Goal: Information Seeking & Learning: Learn about a topic

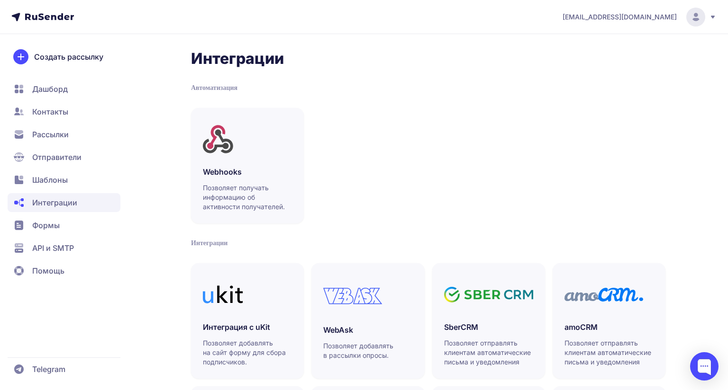
scroll to position [95, 0]
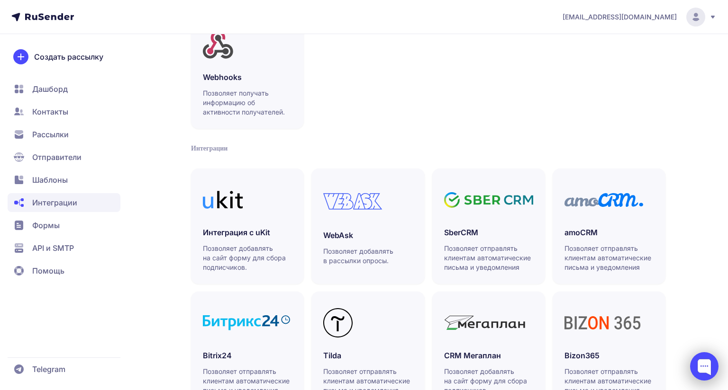
click at [691, 353] on div at bounding box center [704, 367] width 28 height 28
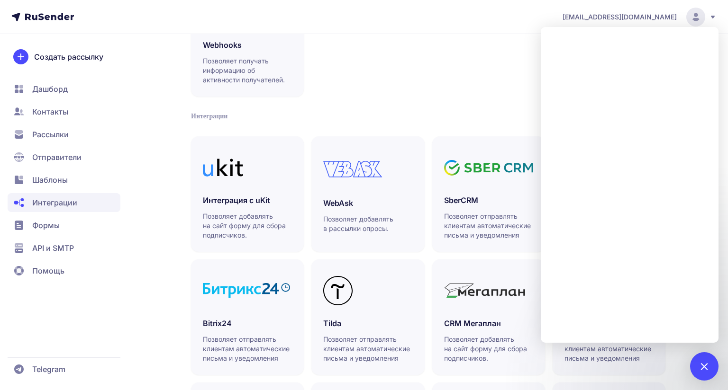
scroll to position [142, 0]
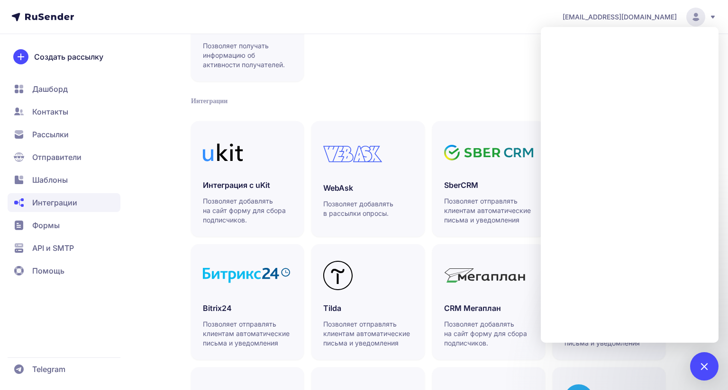
click at [469, 83] on div "Интеграции Автоматизация Webhooks Позволяет получать информацию об активности п…" at bounding box center [428, 208] width 474 height 602
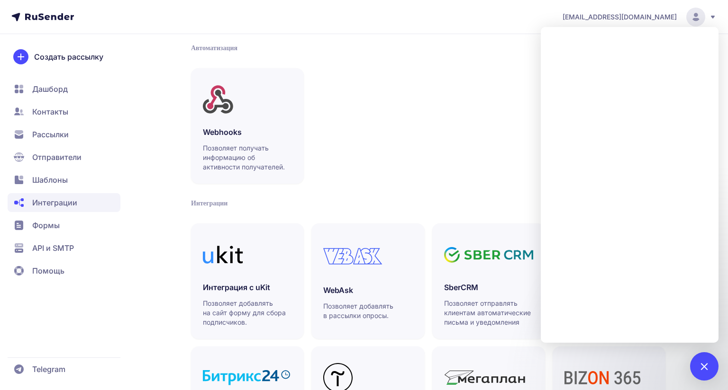
scroll to position [0, 0]
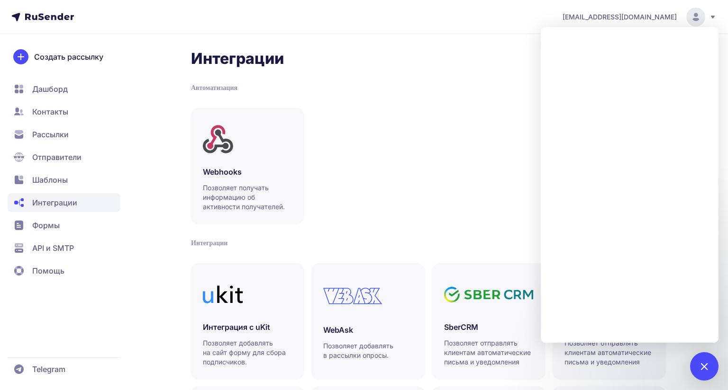
click at [421, 108] on div "Webhooks Позволяет получать информацию об активности получателей." at bounding box center [428, 166] width 474 height 116
click at [53, 132] on span "Рассылки" at bounding box center [50, 134] width 36 height 11
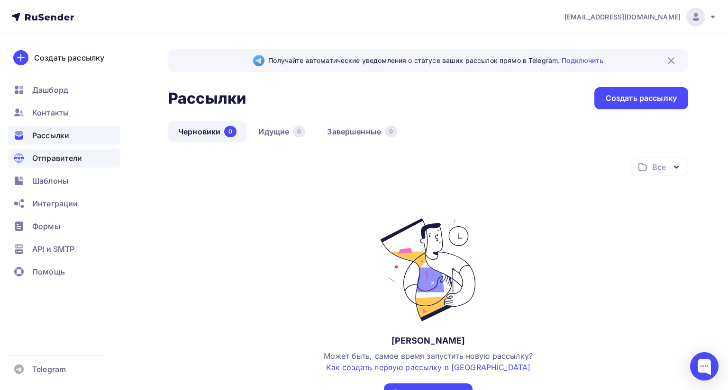
click at [64, 157] on span "Отправители" at bounding box center [57, 158] width 50 height 11
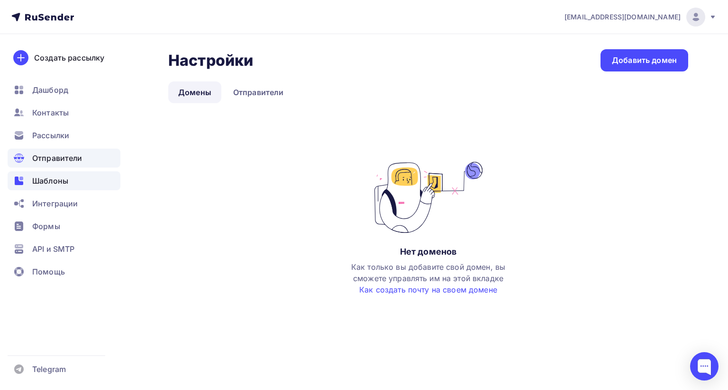
click at [52, 182] on span "Шаблоны" at bounding box center [50, 180] width 36 height 11
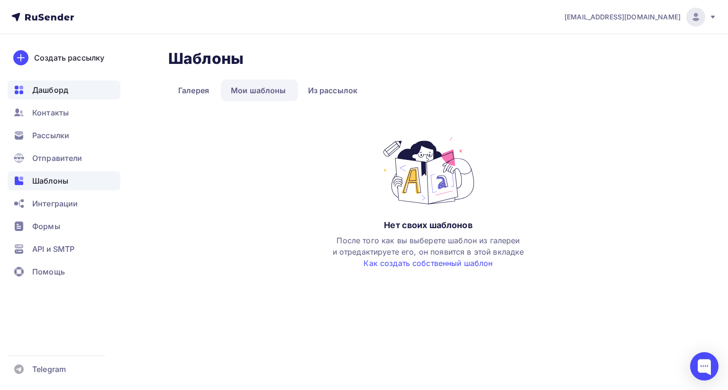
click at [38, 91] on span "Дашборд" at bounding box center [50, 89] width 36 height 11
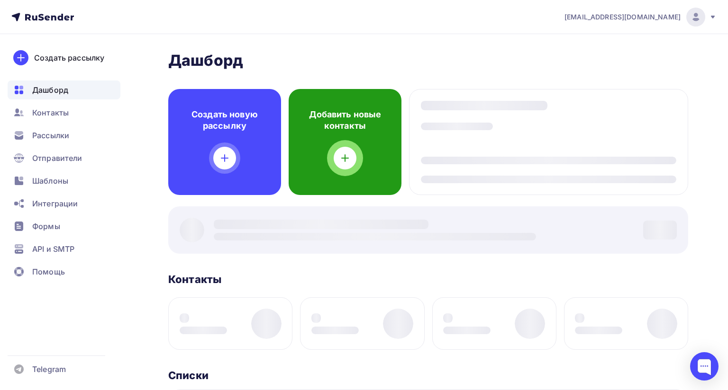
scroll to position [190, 0]
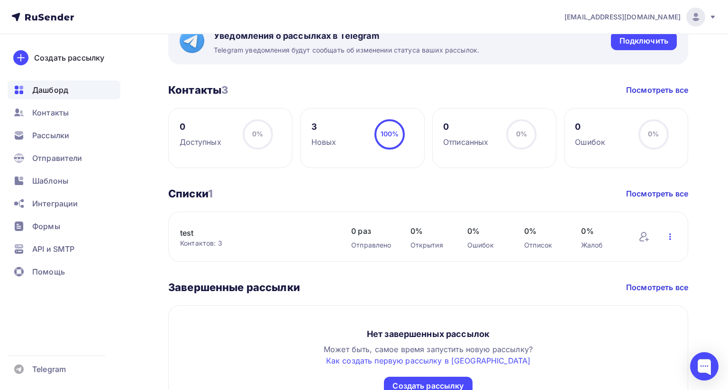
click at [666, 232] on icon "button" at bounding box center [669, 236] width 11 height 11
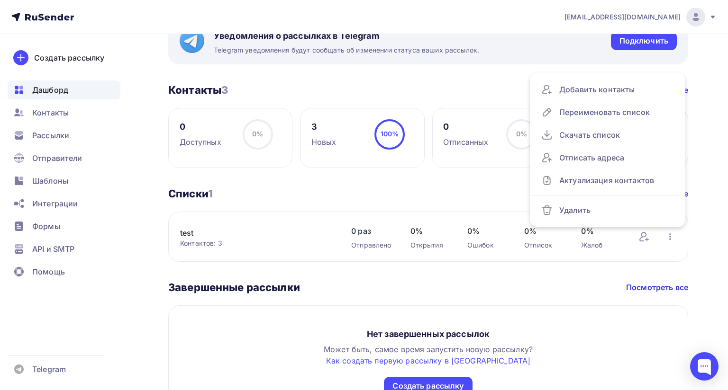
click at [702, 208] on div "Дашборд Дашборд Пару шагов, чтобы начать работу! Закрыть Выполните эти шаги, чт…" at bounding box center [364, 151] width 728 height 612
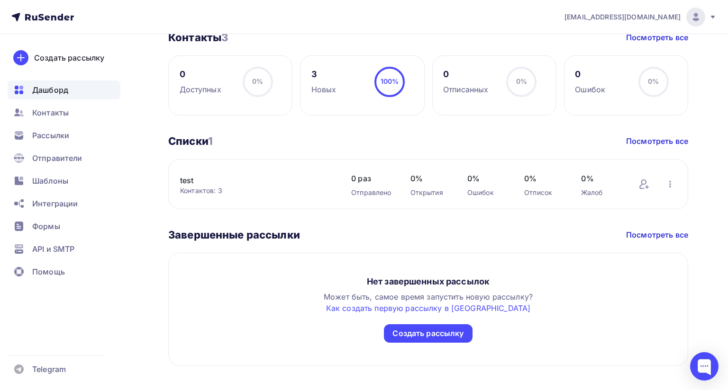
scroll to position [296, 0]
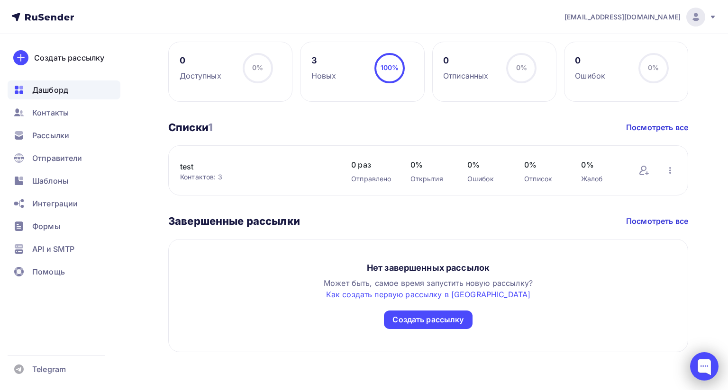
click at [697, 353] on div at bounding box center [704, 367] width 28 height 28
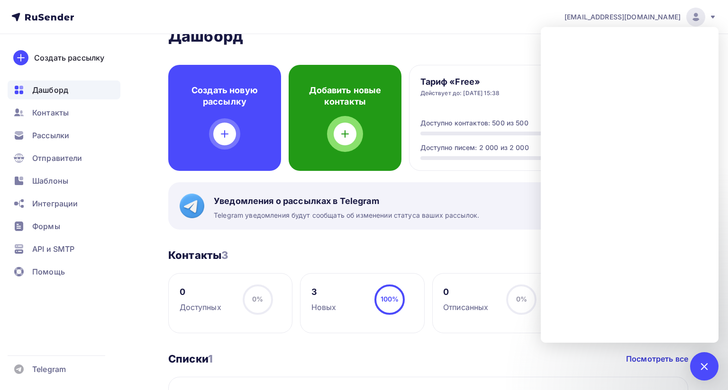
scroll to position [0, 0]
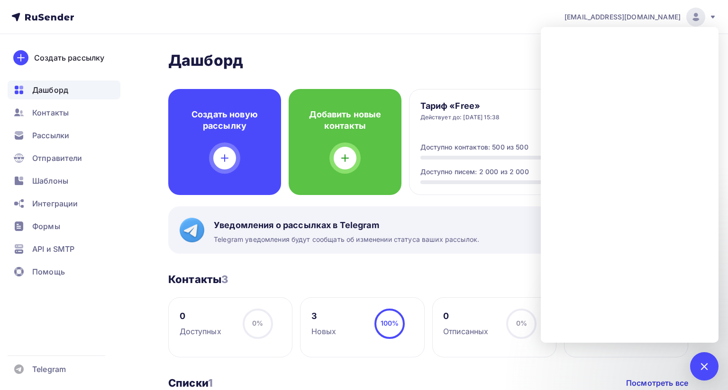
click at [450, 46] on div "Дашборд Дашборд Пару шагов, чтобы начать работу! Закрыть Выполните эти шаги, чт…" at bounding box center [364, 340] width 728 height 612
click at [699, 360] on div at bounding box center [704, 366] width 13 height 13
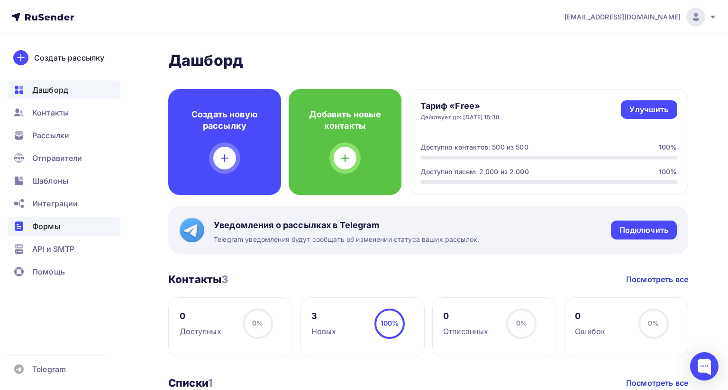
click at [53, 228] on span "Формы" at bounding box center [46, 226] width 28 height 11
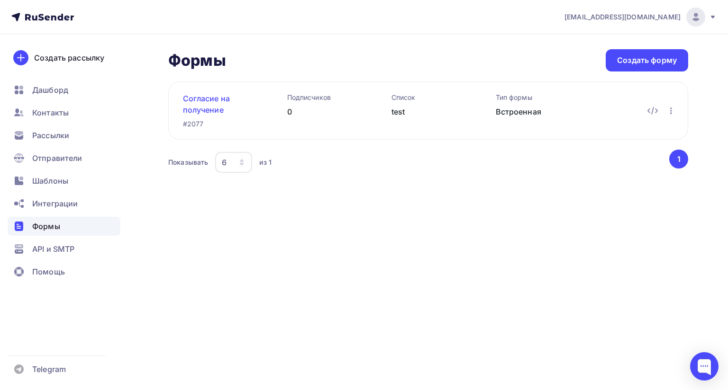
click at [205, 101] on link "Согласие на получение рассылок от ООО "Контур Воронеж"" at bounding box center [220, 104] width 74 height 23
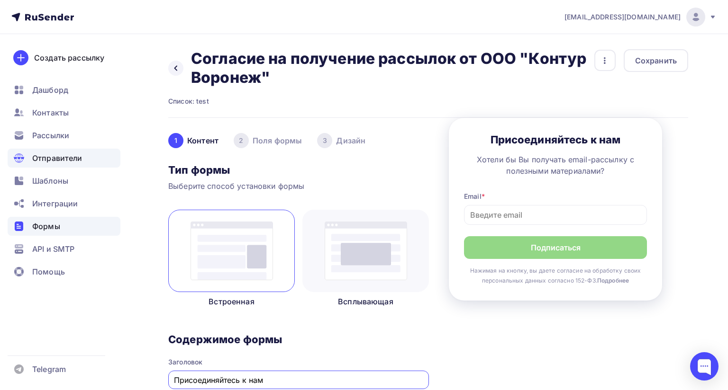
click at [64, 163] on span "Отправители" at bounding box center [57, 158] width 50 height 11
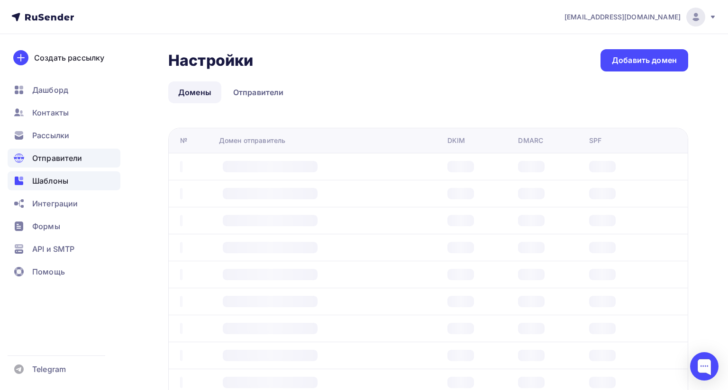
click at [61, 182] on span "Шаблоны" at bounding box center [50, 180] width 36 height 11
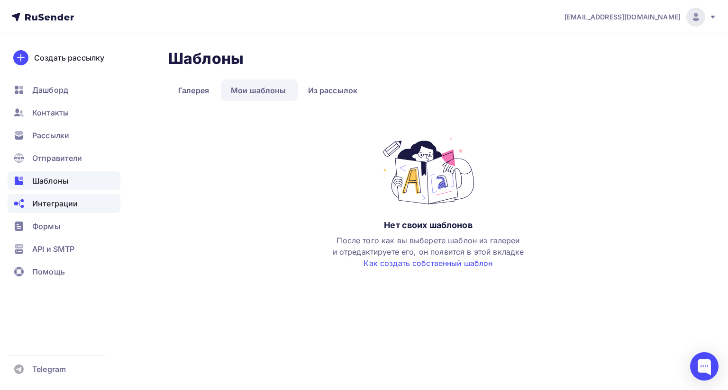
click at [50, 208] on span "Интеграции" at bounding box center [54, 203] width 45 height 11
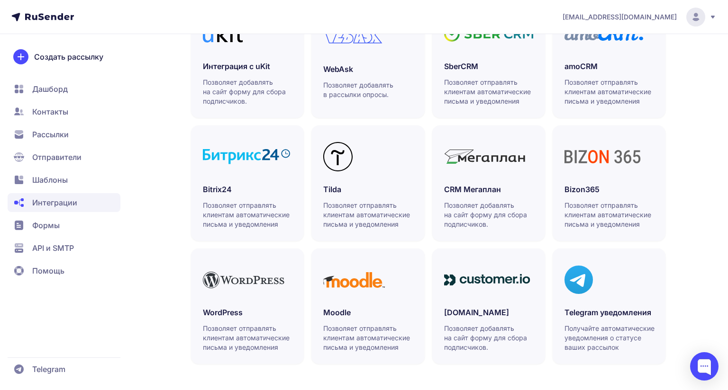
scroll to position [160, 0]
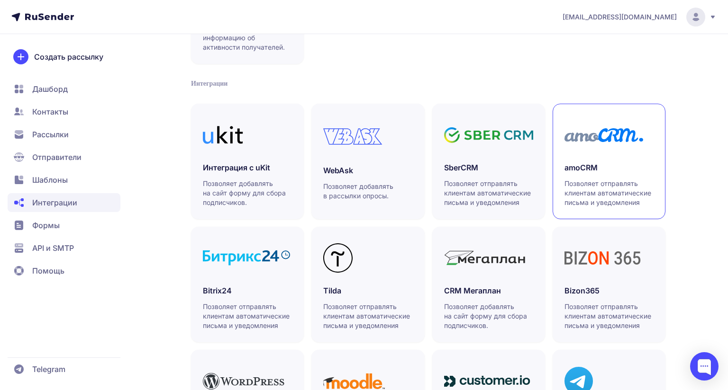
click at [634, 157] on link "amoCRM Позволяет отправлять клиентам автоматические письма и уведомления" at bounding box center [609, 162] width 113 height 116
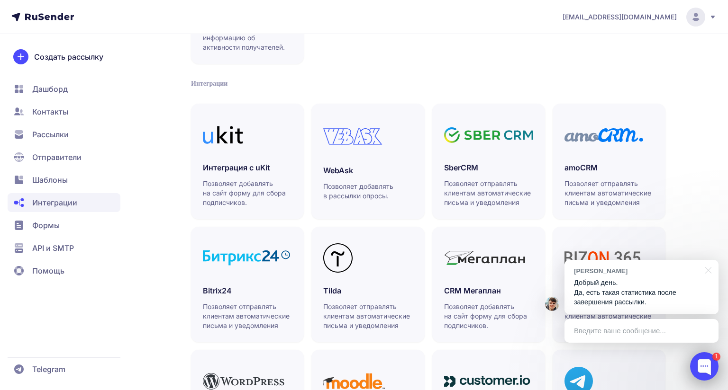
click at [699, 353] on div at bounding box center [704, 367] width 28 height 28
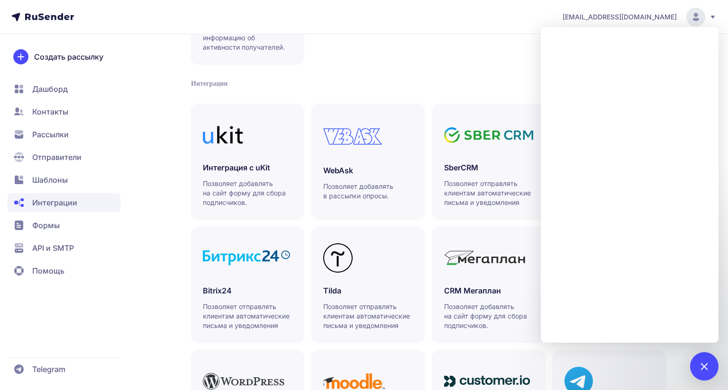
click at [487, 25] on header "[EMAIL_ADDRESS][DOMAIN_NAME]" at bounding box center [364, 17] width 728 height 34
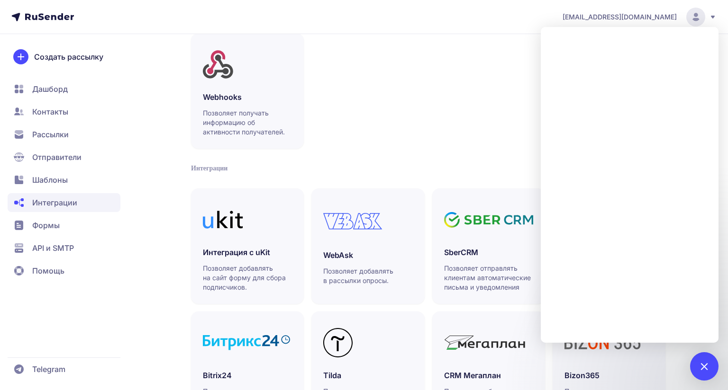
scroll to position [0, 0]
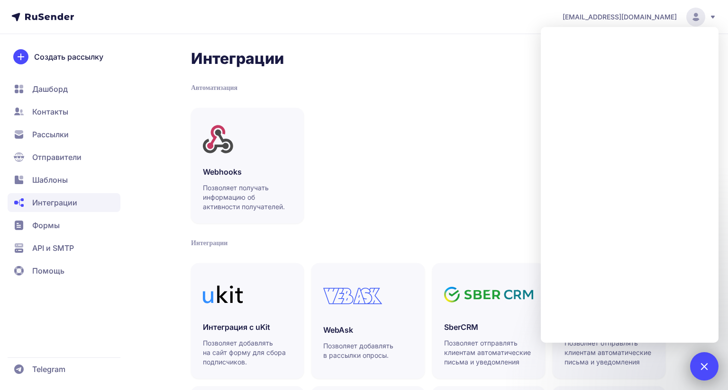
click at [699, 360] on div at bounding box center [704, 366] width 13 height 13
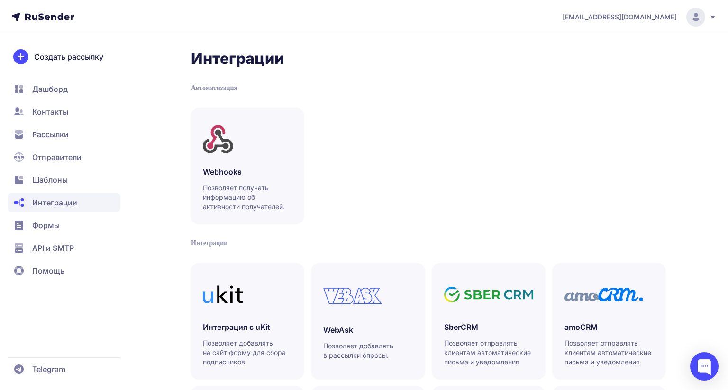
click at [61, 273] on span "Помощь" at bounding box center [48, 270] width 32 height 11
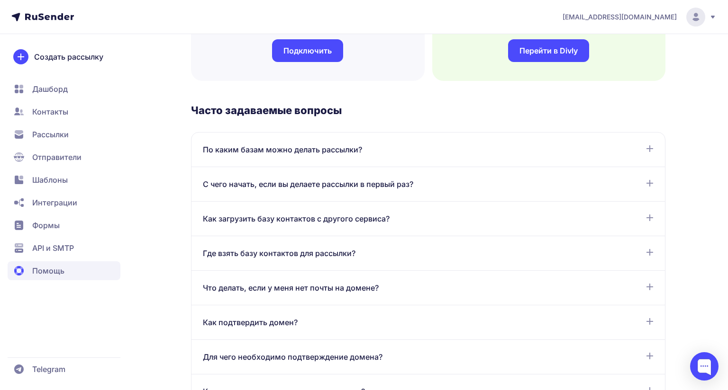
scroll to position [427, 0]
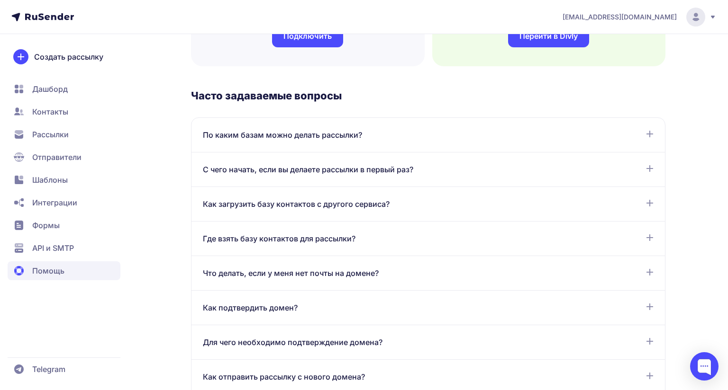
click at [408, 145] on div "По каким базам можно делать рассылки? Рассылки можно отправлять только по базам…" at bounding box center [427, 135] width 473 height 35
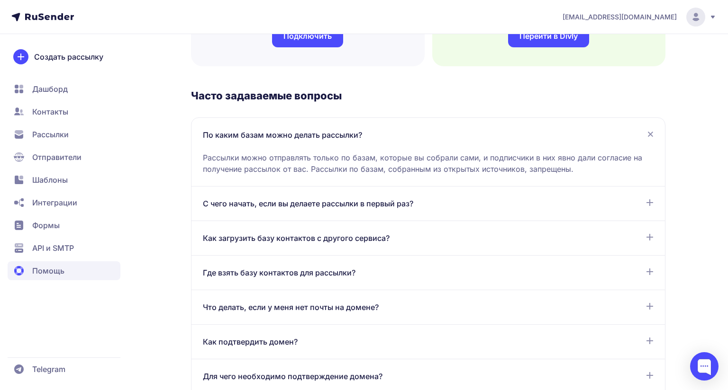
click at [577, 131] on div "По каким базам можно делать рассылки?" at bounding box center [428, 134] width 451 height 11
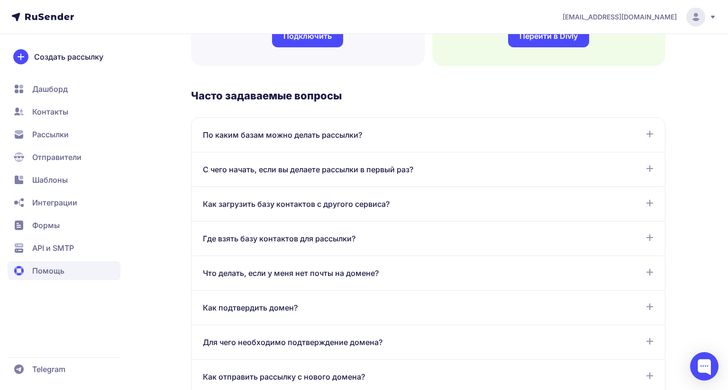
click at [490, 166] on div "С чего начать, если вы делаете рассылки в первый раз?" at bounding box center [428, 169] width 451 height 11
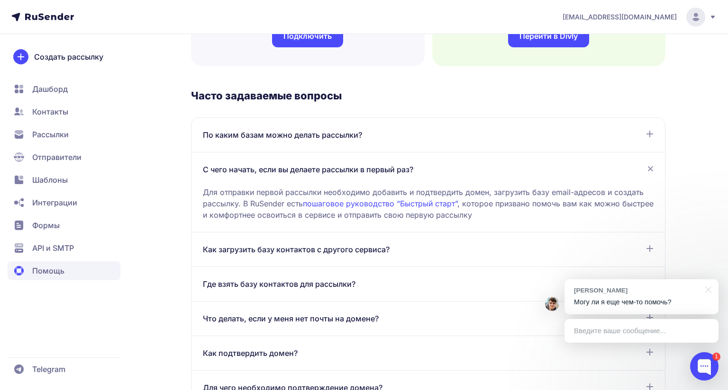
click at [490, 166] on div "С чего начать, если вы делаете рассылки в первый раз?" at bounding box center [428, 169] width 451 height 11
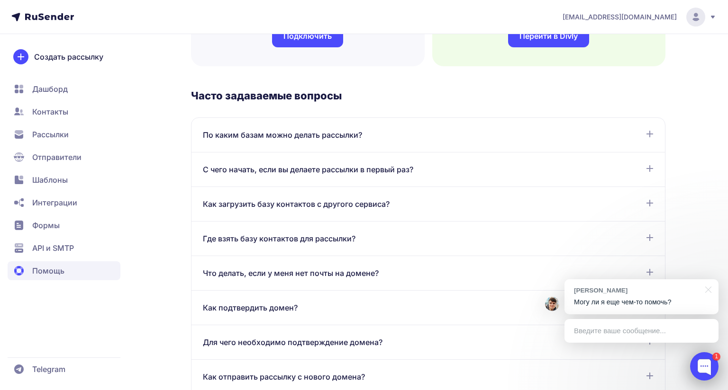
click at [690, 353] on div at bounding box center [704, 367] width 28 height 28
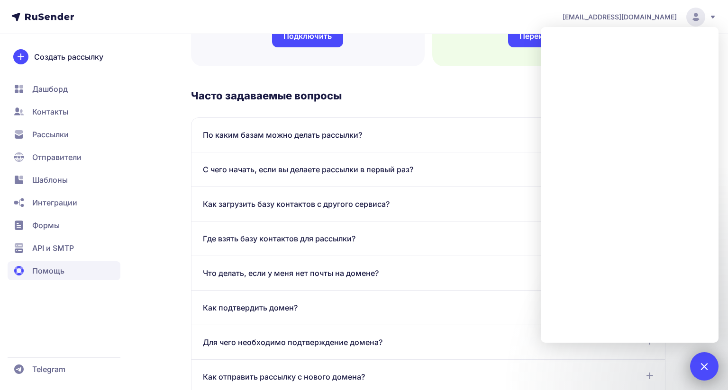
click at [703, 360] on div at bounding box center [704, 366] width 13 height 13
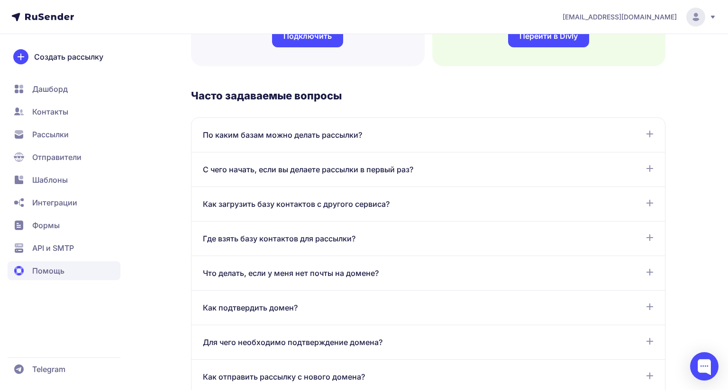
click at [404, 237] on div "Где взять базу контактов для рассылки?" at bounding box center [428, 238] width 451 height 11
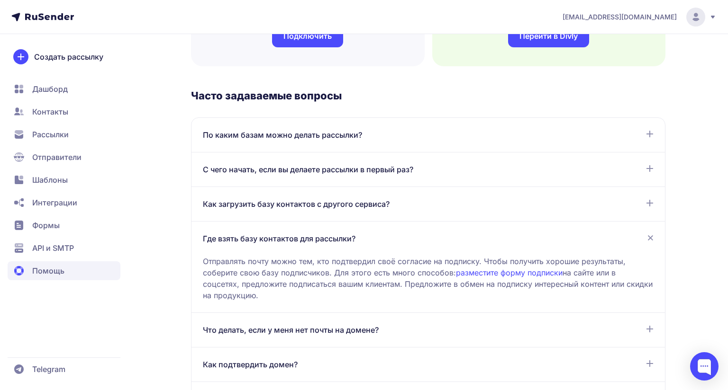
click at [404, 237] on div "Где взять базу контактов для рассылки?" at bounding box center [428, 238] width 451 height 11
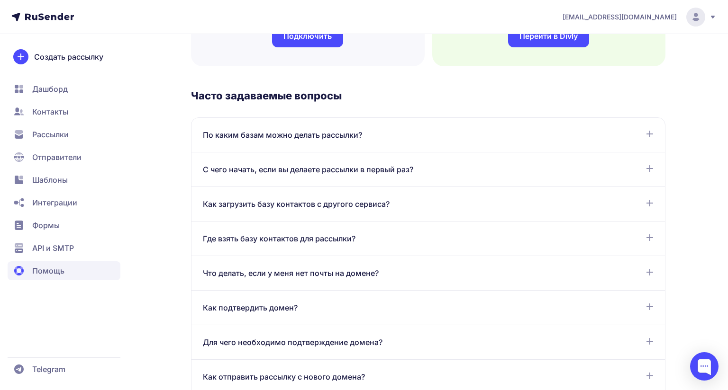
scroll to position [474, 0]
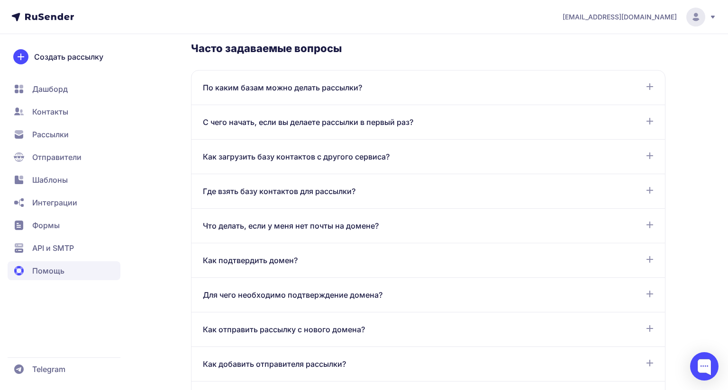
click at [366, 228] on span "Что делать, если у меня нет почты на домене?" at bounding box center [291, 225] width 176 height 11
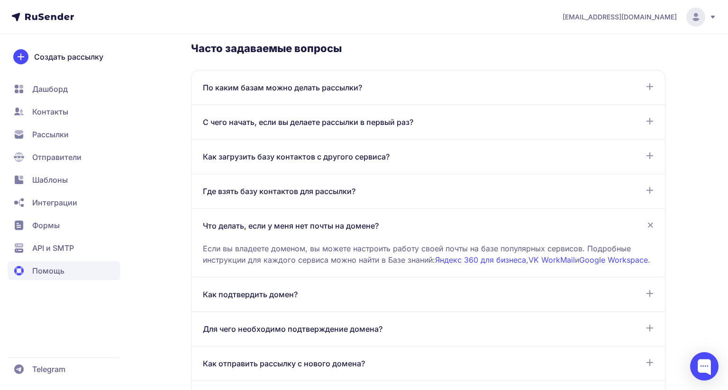
click at [366, 228] on span "Что делать, если у меня нет почты на домене?" at bounding box center [291, 225] width 176 height 11
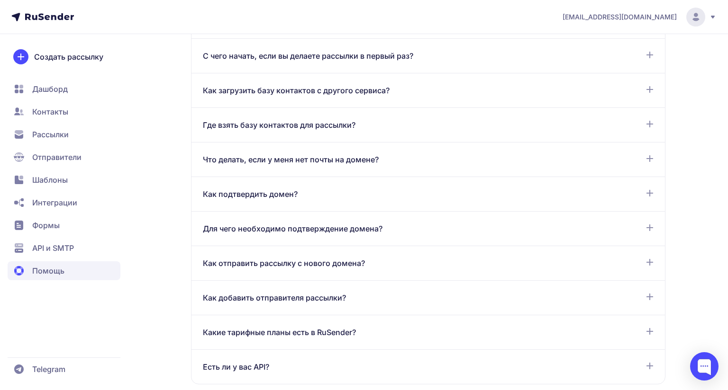
scroll to position [569, 0]
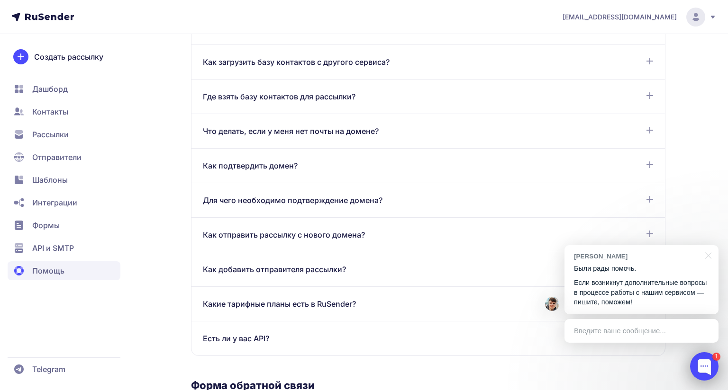
click at [700, 353] on div at bounding box center [704, 367] width 28 height 28
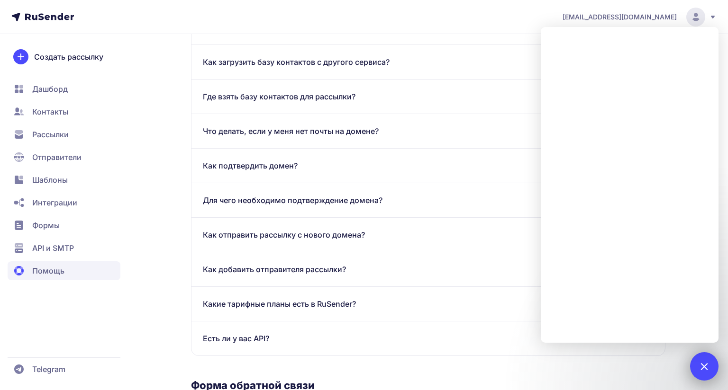
click at [700, 353] on div "1" at bounding box center [704, 367] width 28 height 28
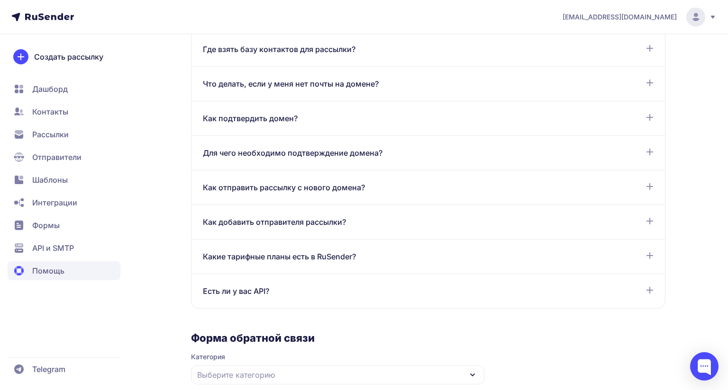
scroll to position [663, 0]
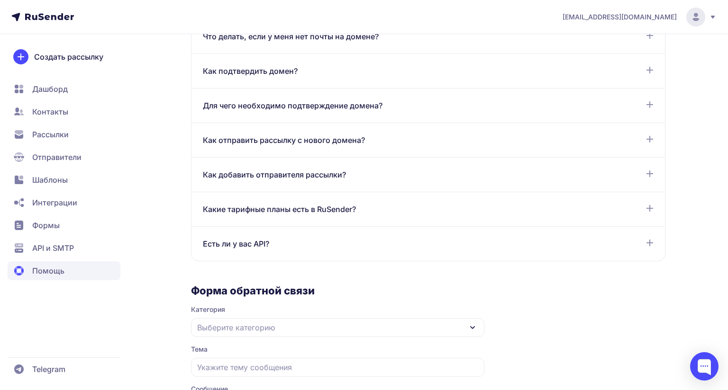
click at [408, 204] on div "Какие тарифные планы есть в RuSender?" at bounding box center [428, 209] width 451 height 11
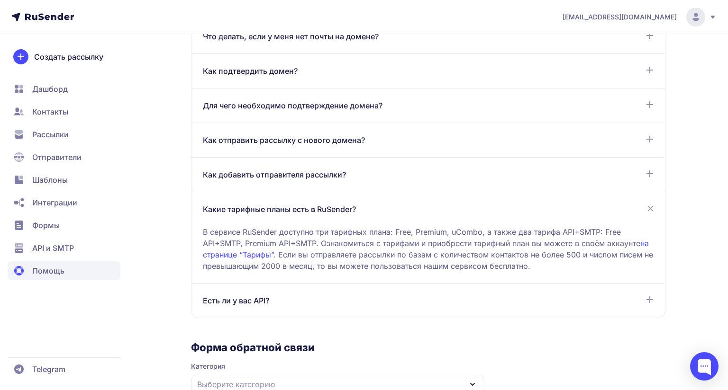
click at [408, 204] on div "Какие тарифные планы есть в RuSender?" at bounding box center [428, 209] width 451 height 11
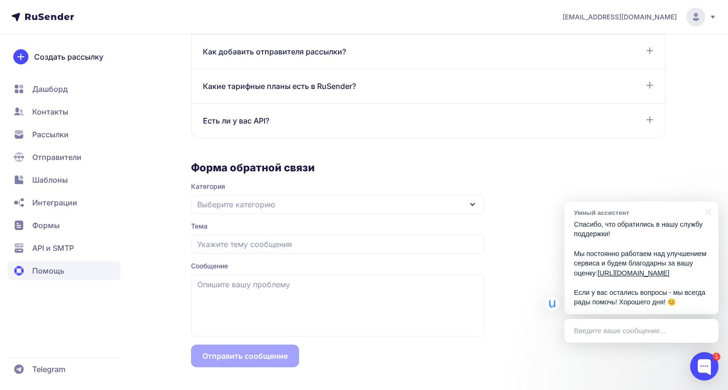
scroll to position [826, 0]
click at [697, 353] on div at bounding box center [704, 367] width 28 height 28
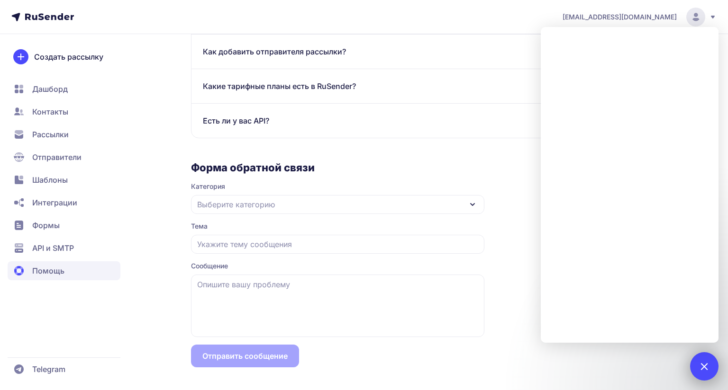
click at [698, 360] on div at bounding box center [704, 366] width 13 height 13
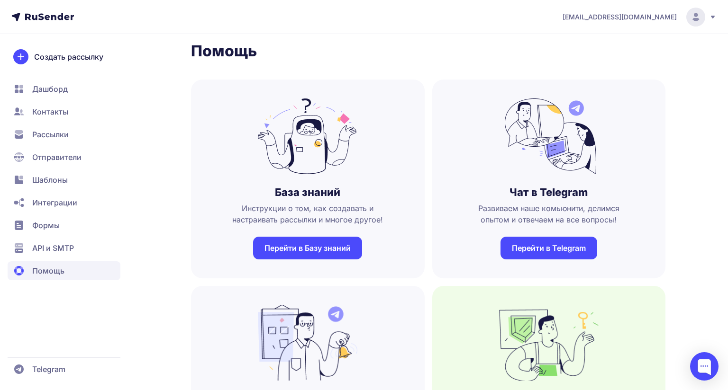
scroll to position [0, 0]
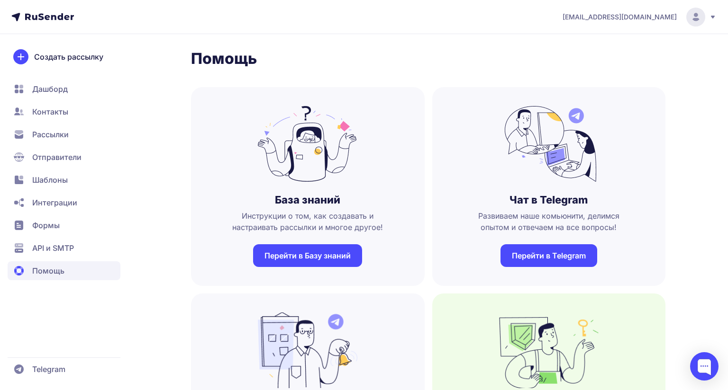
click at [46, 87] on span "Дашборд" at bounding box center [50, 88] width 36 height 11
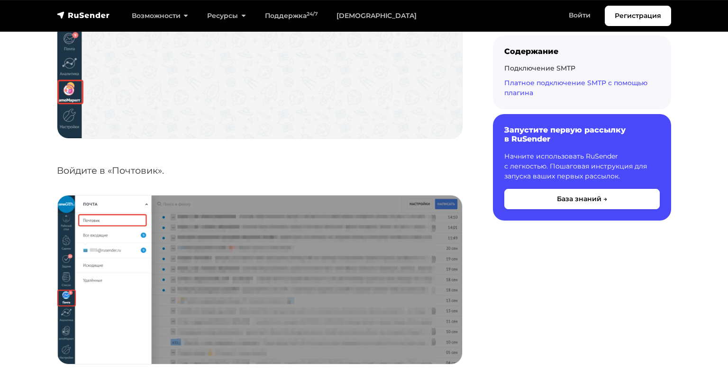
scroll to position [4028, 0]
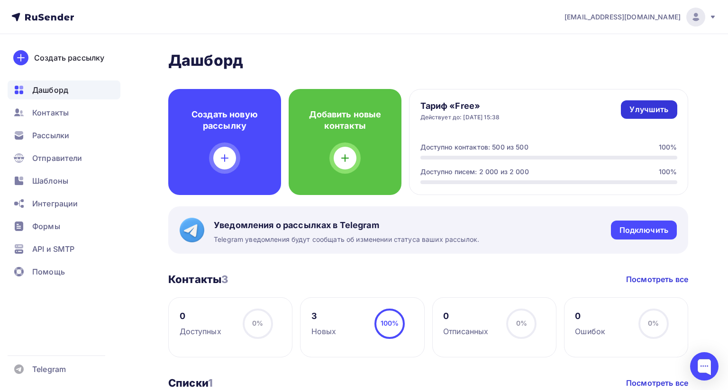
click at [629, 113] on div "Улучшить" at bounding box center [648, 109] width 39 height 11
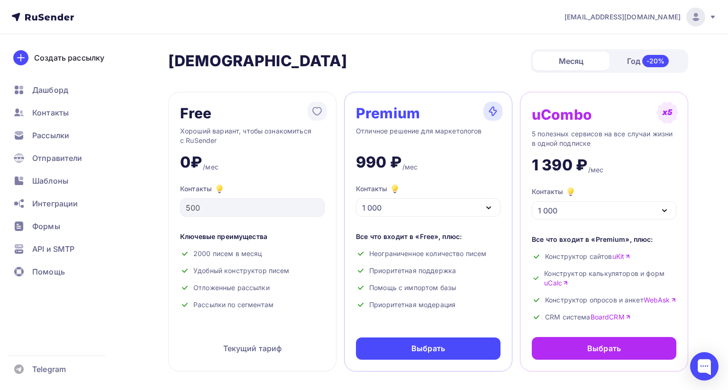
scroll to position [47, 0]
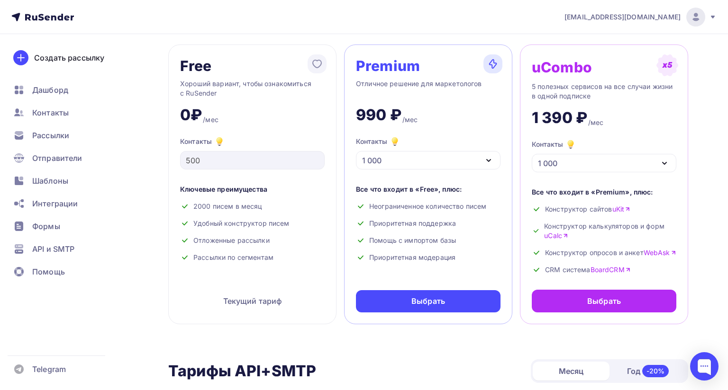
click at [457, 160] on div "1 000" at bounding box center [428, 160] width 145 height 18
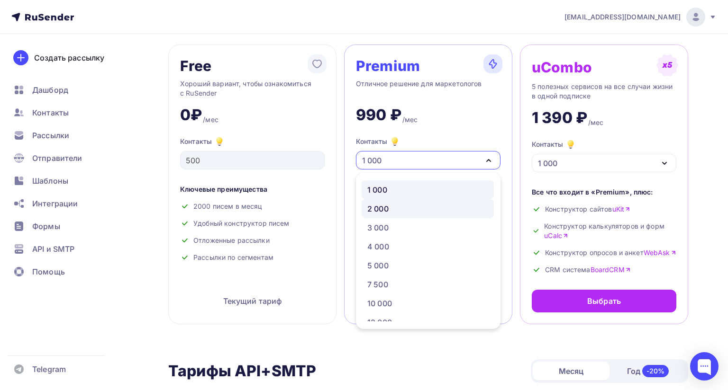
click at [401, 211] on div "2 000" at bounding box center [427, 208] width 121 height 11
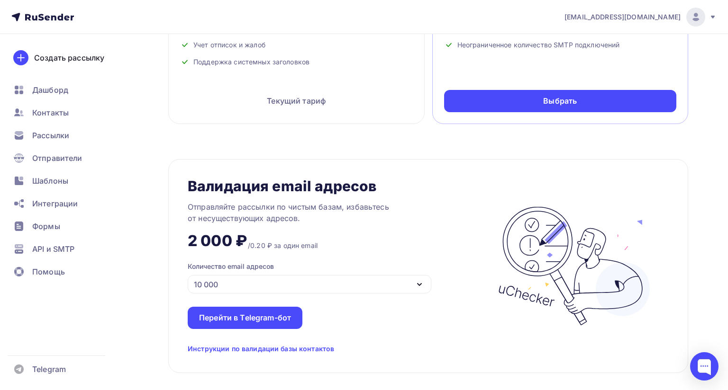
scroll to position [663, 0]
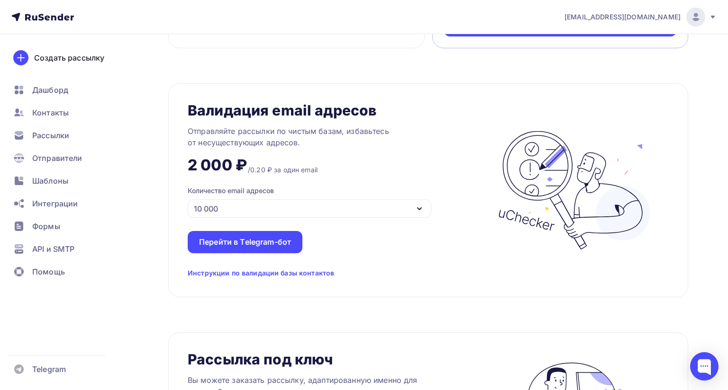
click at [416, 215] on icon "button" at bounding box center [419, 208] width 11 height 11
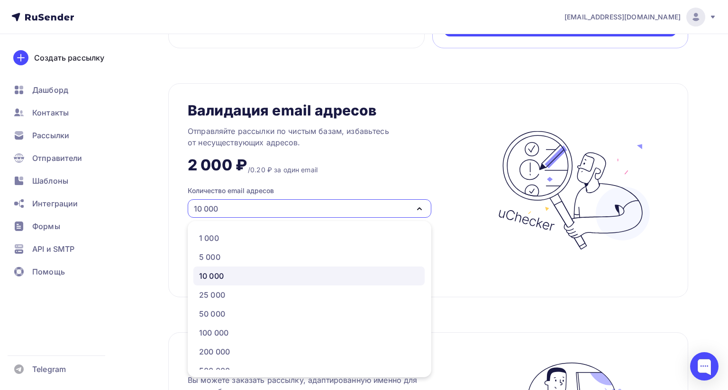
scroll to position [699, 0]
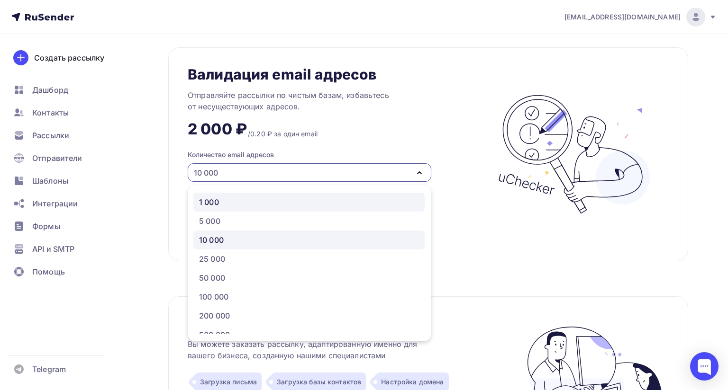
click at [246, 208] on div "1 000" at bounding box center [309, 202] width 220 height 11
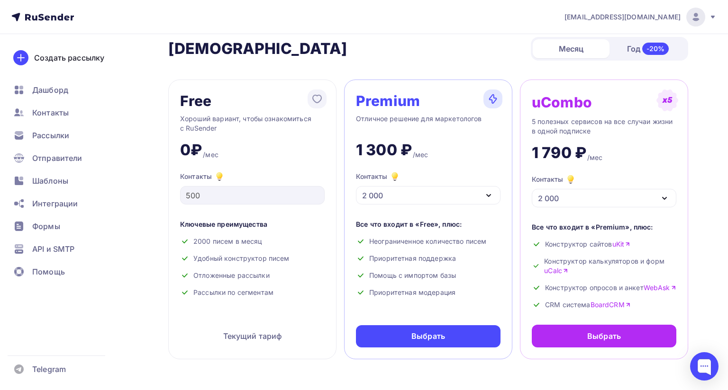
scroll to position [0, 0]
